Goal: Task Accomplishment & Management: Manage account settings

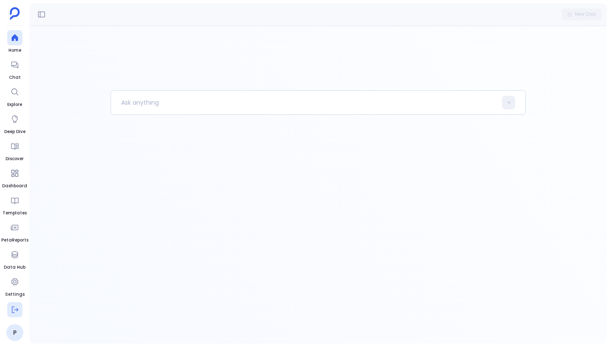
click at [19, 308] on button at bounding box center [14, 309] width 15 height 15
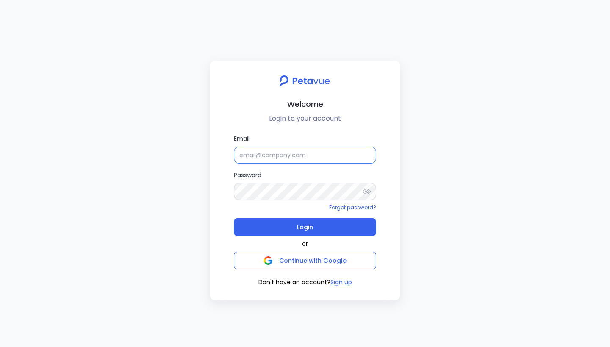
click at [314, 149] on input "Email" at bounding box center [305, 155] width 142 height 17
paste input "[EMAIL_ADDRESS][DOMAIN_NAME]"
type input "[EMAIL_ADDRESS][DOMAIN_NAME]"
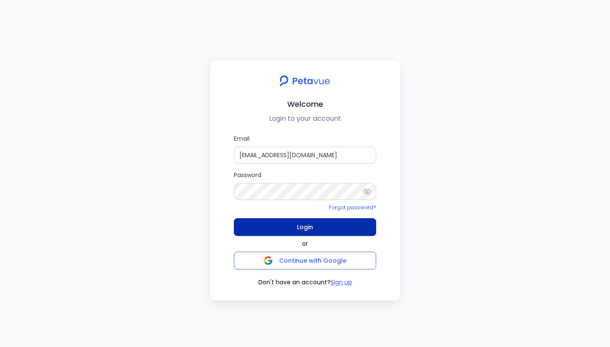
click at [295, 227] on button "Login" at bounding box center [305, 227] width 142 height 18
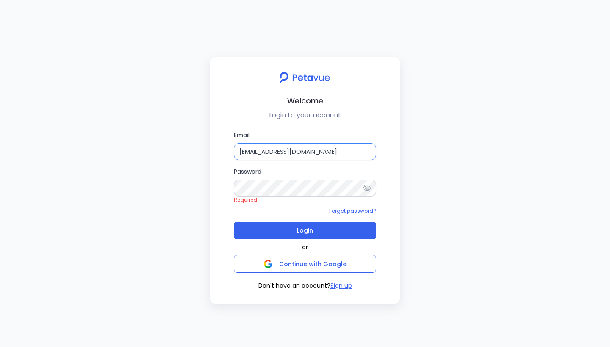
click at [320, 156] on input "[EMAIL_ADDRESS][DOMAIN_NAME]" at bounding box center [305, 151] width 142 height 17
click at [319, 149] on input "bh" at bounding box center [305, 151] width 142 height 17
click at [326, 153] on input "[EMAIL_ADDRESS][DOMAIN_NAME]" at bounding box center [305, 151] width 142 height 17
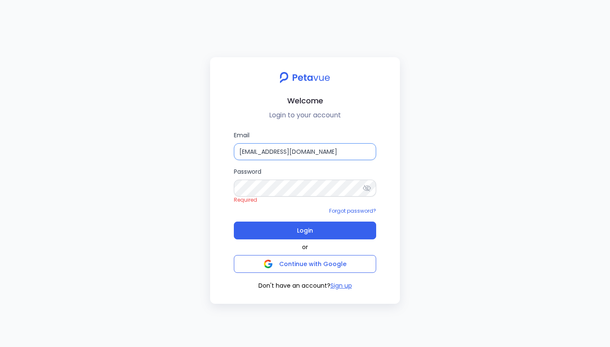
type input "[EMAIL_ADDRESS][DOMAIN_NAME]"
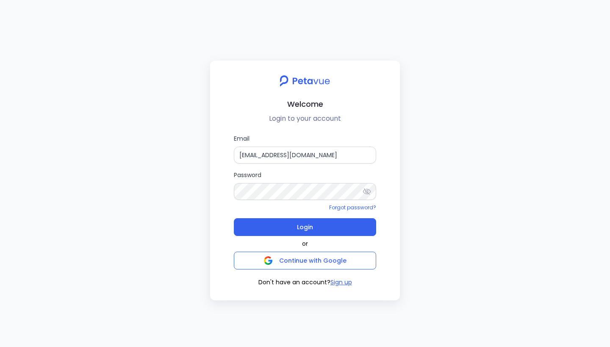
click at [369, 192] on icon at bounding box center [367, 191] width 8 height 8
click at [430, 161] on div "Welcome Login to your account Email [EMAIL_ADDRESS][DOMAIN_NAME] Password Forgo…" at bounding box center [305, 173] width 610 height 347
click at [350, 42] on div "Welcome Login to your account Email [EMAIL_ADDRESS][DOMAIN_NAME] Password Forgo…" at bounding box center [305, 173] width 610 height 347
click at [108, 103] on div "Welcome Login to your account Email [EMAIL_ADDRESS][DOMAIN_NAME] Password Forgo…" at bounding box center [305, 173] width 610 height 347
click at [431, 104] on div "Welcome Login to your account Email [EMAIL_ADDRESS][DOMAIN_NAME] Password Forgo…" at bounding box center [305, 173] width 610 height 347
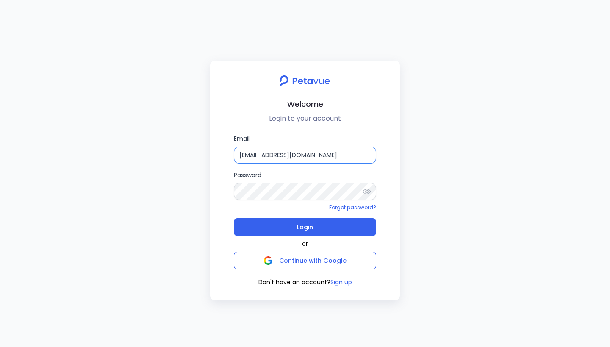
click at [294, 158] on input "[EMAIL_ADDRESS][DOMAIN_NAME]" at bounding box center [305, 155] width 142 height 17
type input "[EMAIL_ADDRESS][DOMAIN_NAME]"
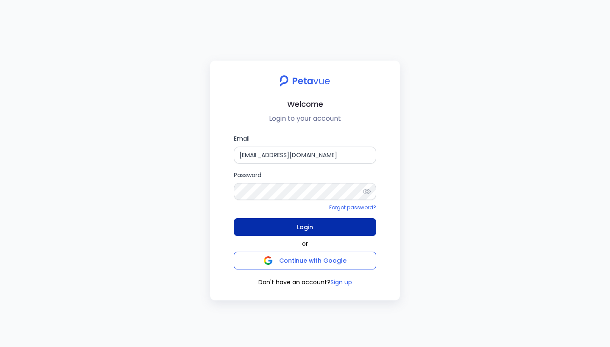
click at [315, 227] on button "Login" at bounding box center [305, 227] width 142 height 18
